Goal: Check status: Check status

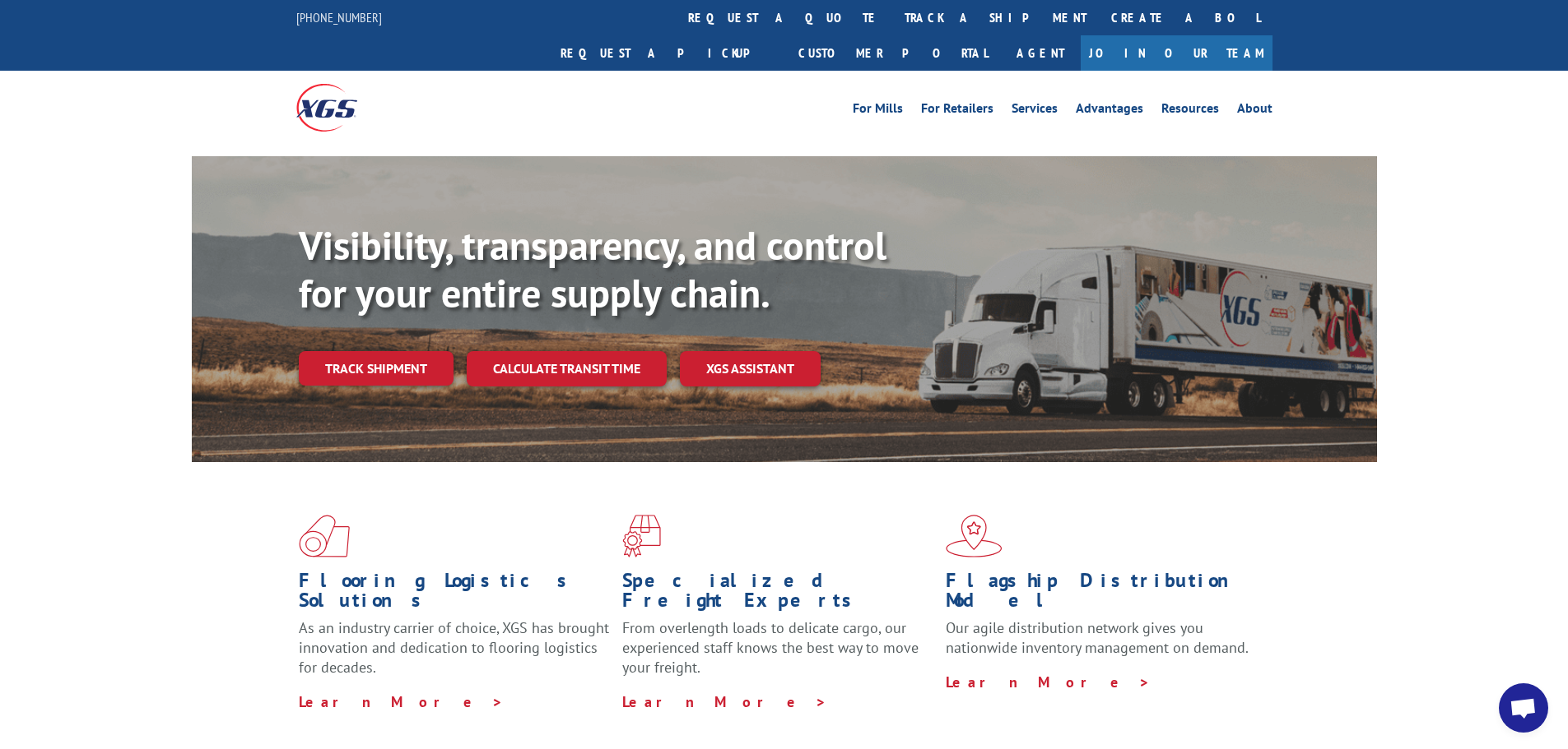
click at [420, 312] on div "Visibility, transparency, and control for your entire supply chain. Track shipm…" at bounding box center [837, 336] width 1078 height 230
click at [419, 351] on link "Track shipment" at bounding box center [376, 368] width 154 height 35
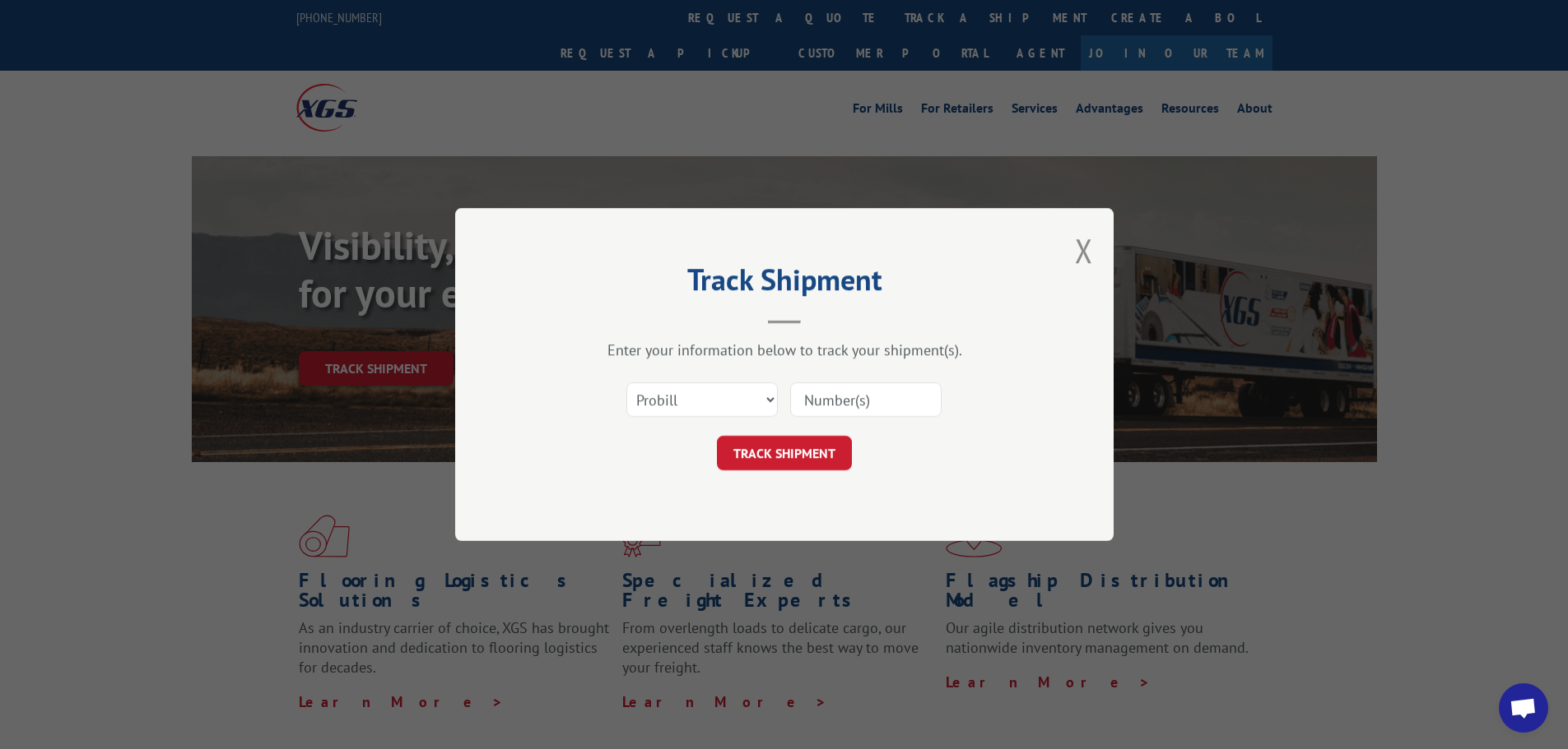
click at [892, 390] on input at bounding box center [866, 399] width 152 height 35
click at [851, 420] on div "Select category... Probill BOL PO" at bounding box center [784, 399] width 494 height 54
click at [807, 406] on input at bounding box center [866, 399] width 152 height 35
type input "17409143"
click at [767, 468] on button "TRACK SHIPMENT" at bounding box center [784, 453] width 135 height 35
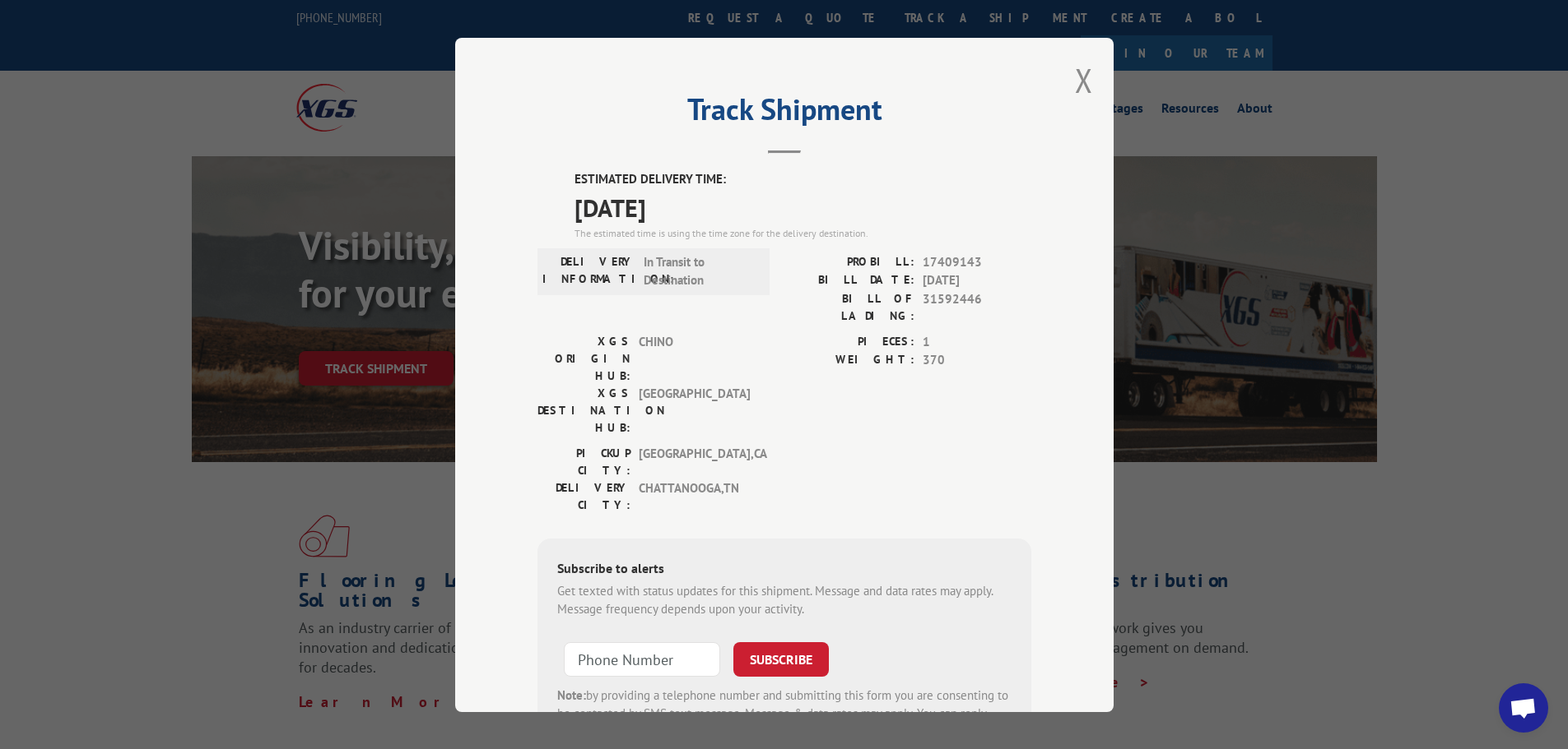
click at [1090, 77] on div "Track Shipment ESTIMATED DELIVERY TIME: [DATE] The estimated time is using the …" at bounding box center [785, 375] width 659 height 674
click at [1064, 86] on div "Track Shipment ESTIMATED DELIVERY TIME: [DATE] The estimated time is using the …" at bounding box center [785, 375] width 659 height 674
click at [1075, 81] on button "Close modal" at bounding box center [1084, 80] width 18 height 43
